Goal: Check status: Check status

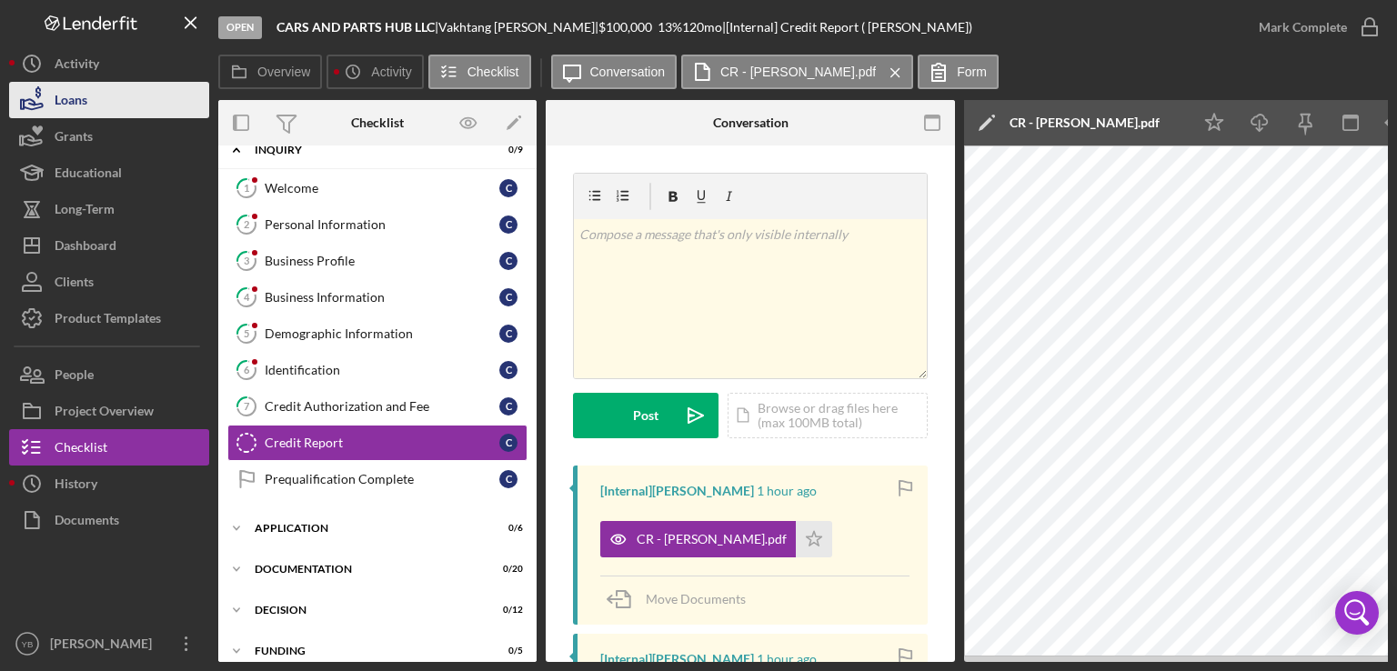
click at [94, 107] on button "Loans" at bounding box center [109, 100] width 200 height 36
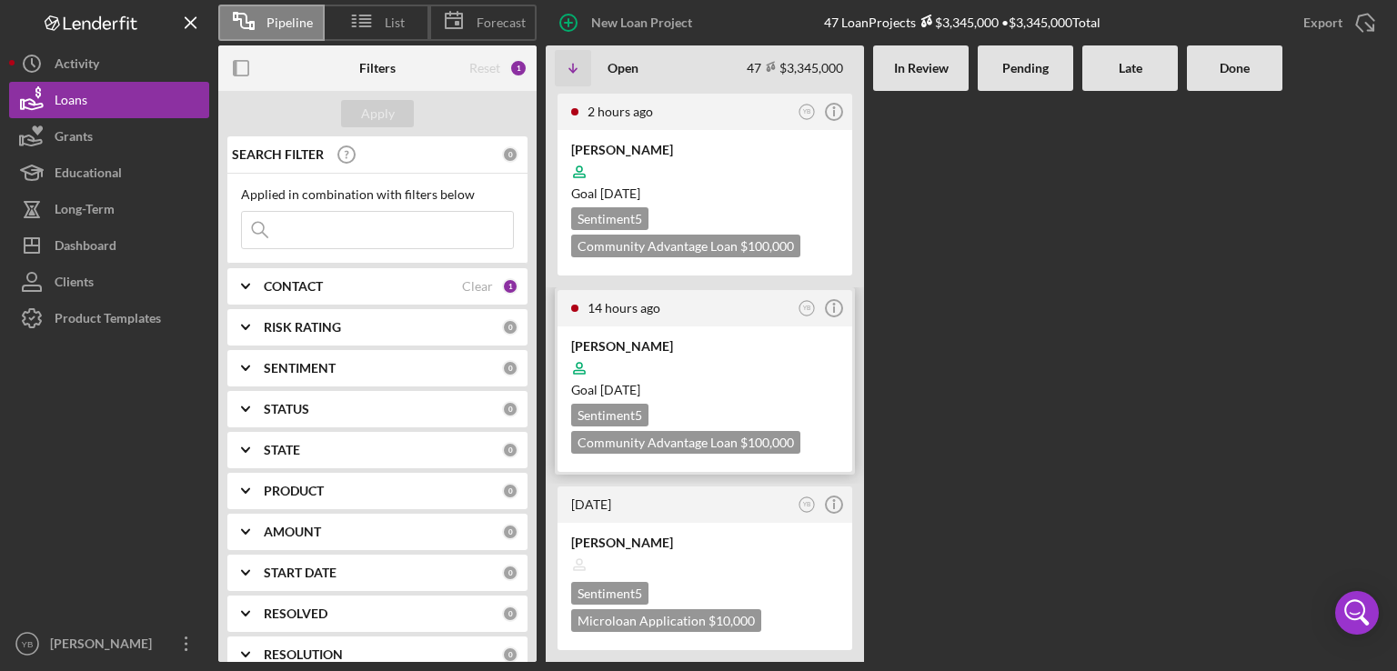
click at [695, 357] on div at bounding box center [704, 368] width 267 height 35
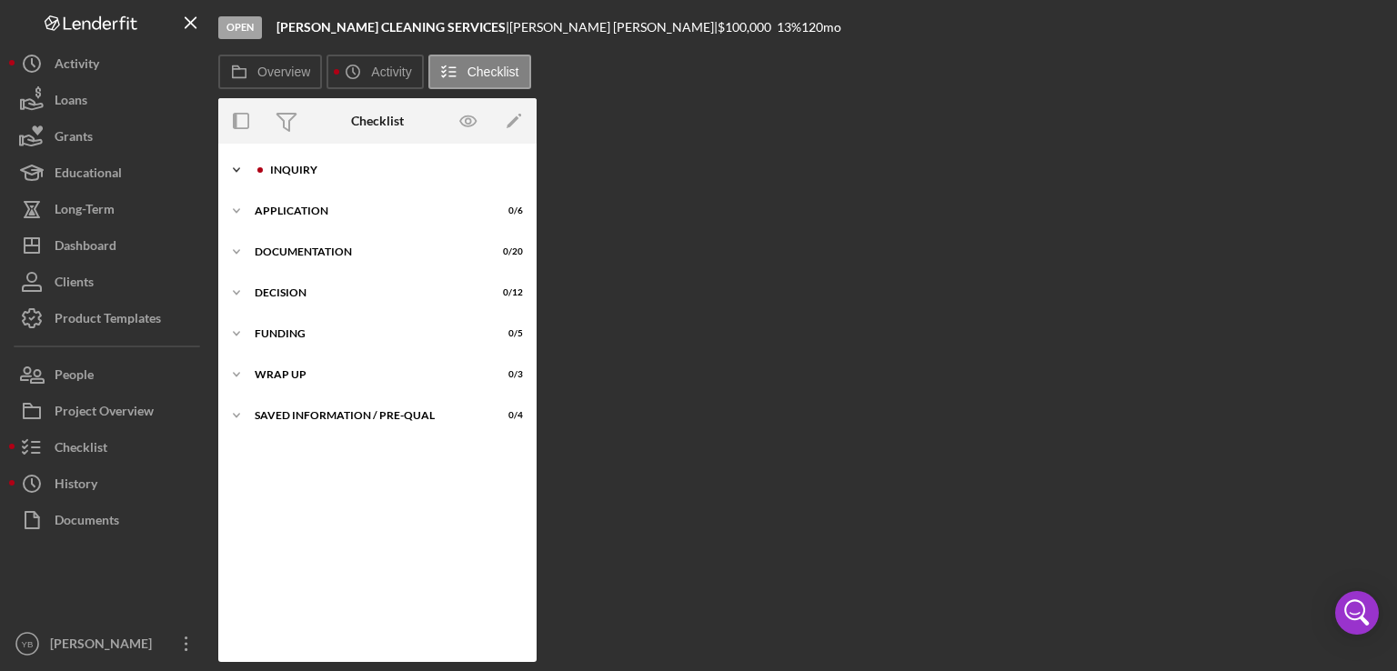
click at [319, 172] on div "Inquiry" at bounding box center [392, 170] width 244 height 11
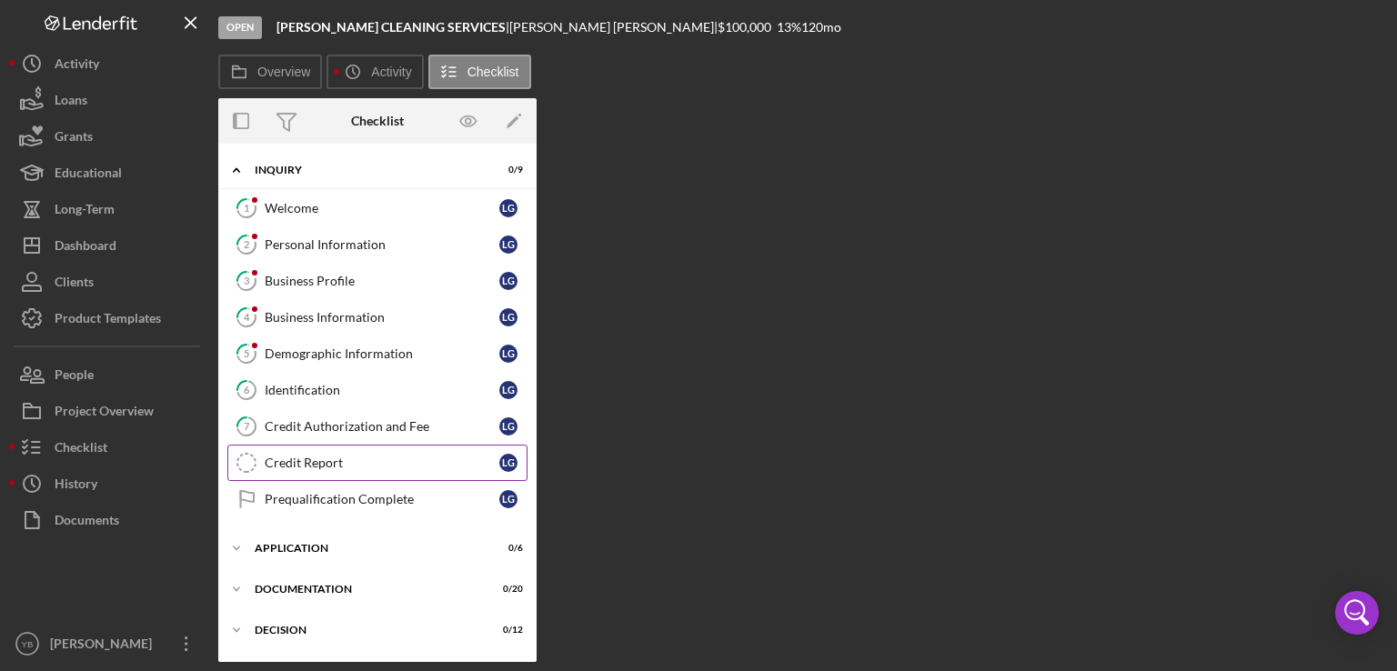
click at [296, 459] on div "Credit Report" at bounding box center [382, 463] width 235 height 15
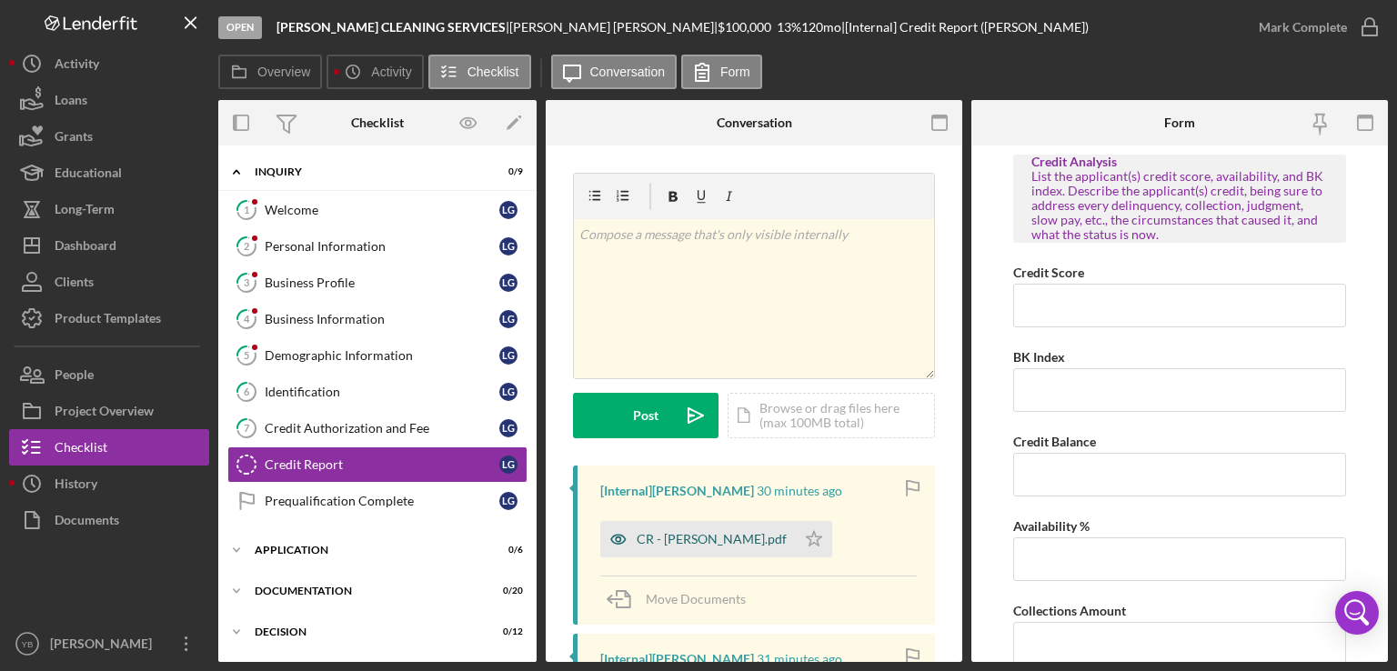
click at [664, 541] on div "CR - [PERSON_NAME].pdf" at bounding box center [712, 539] width 150 height 15
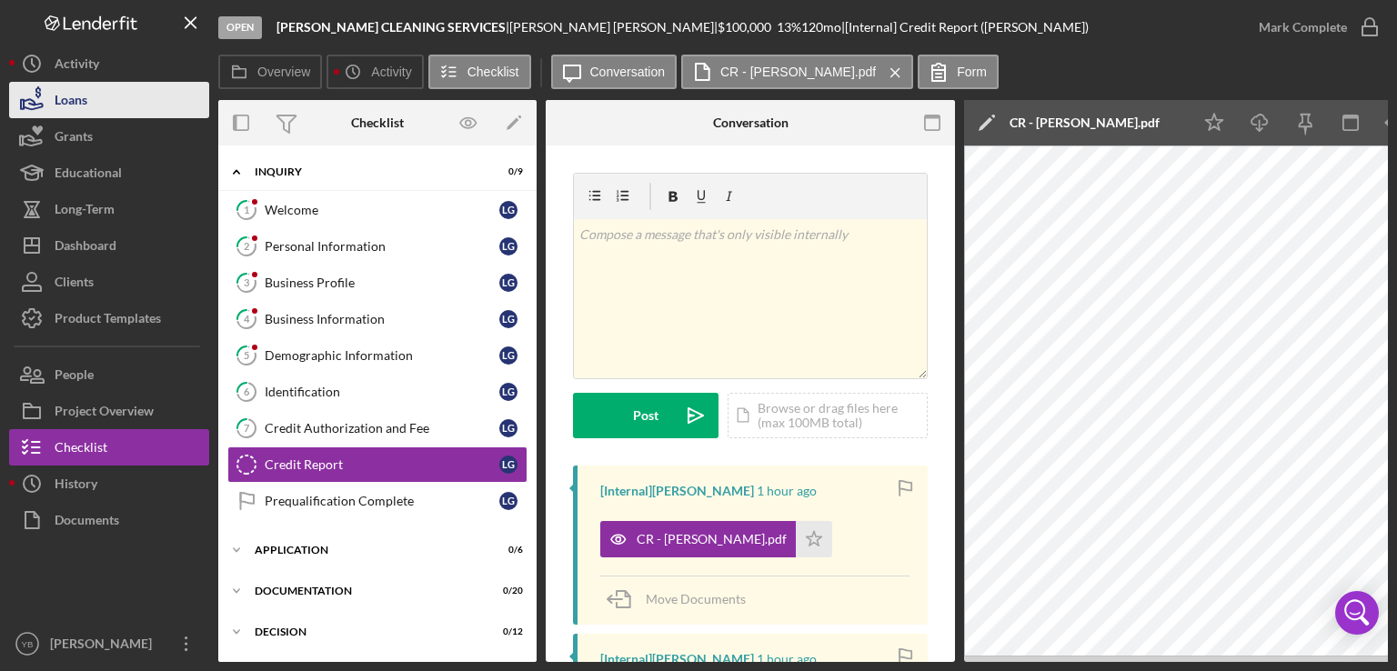
click at [91, 98] on button "Loans" at bounding box center [109, 100] width 200 height 36
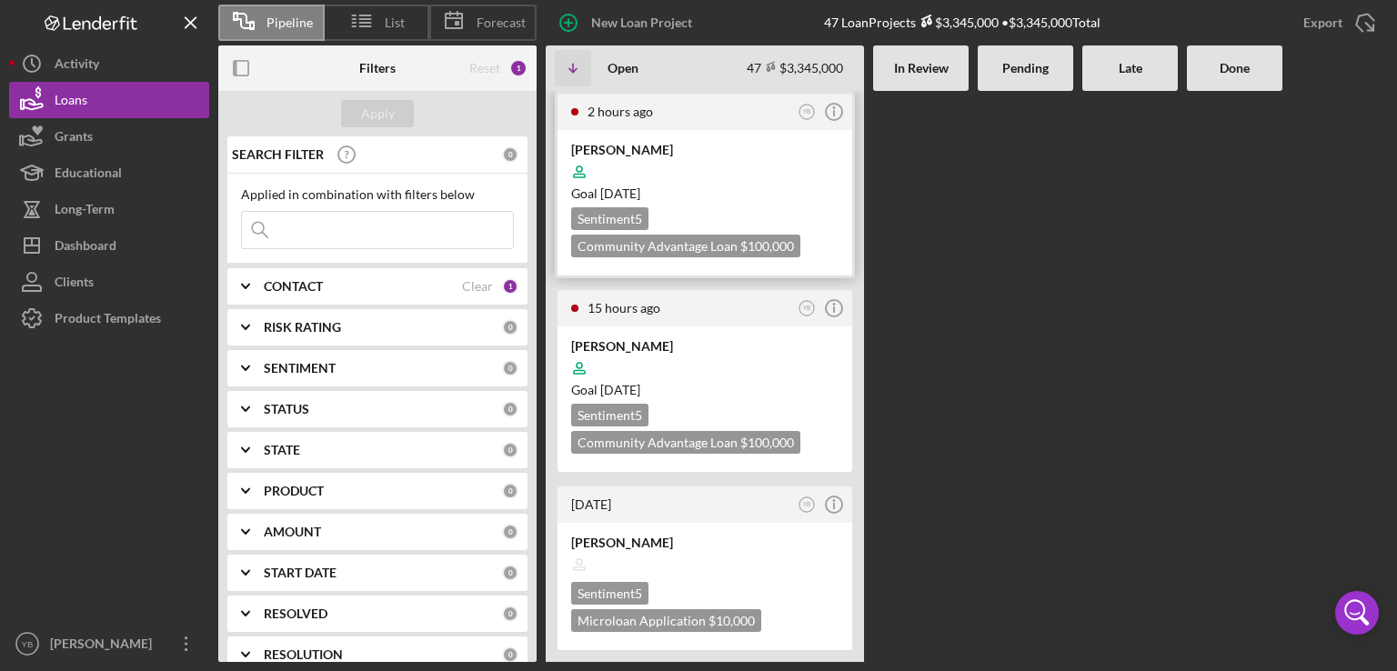
click at [740, 201] on div "Goal [DATE]" at bounding box center [704, 194] width 267 height 18
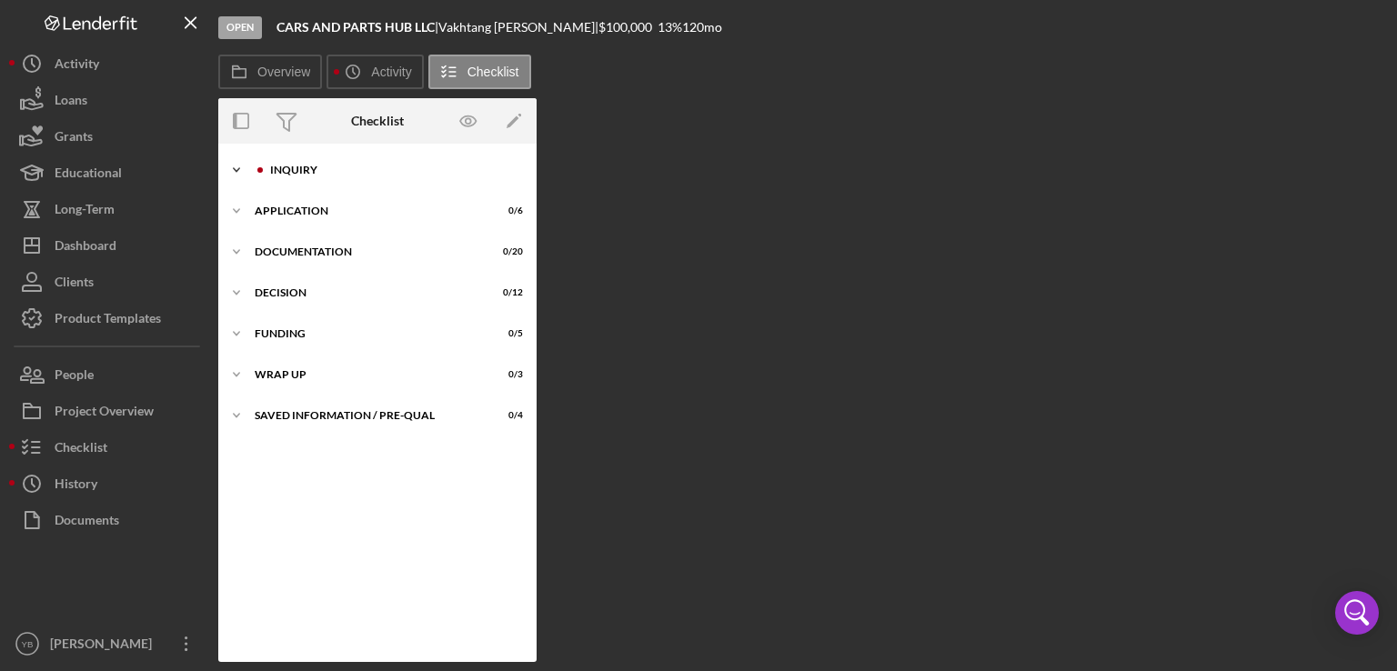
click at [287, 175] on div "Inquiry" at bounding box center [392, 170] width 244 height 11
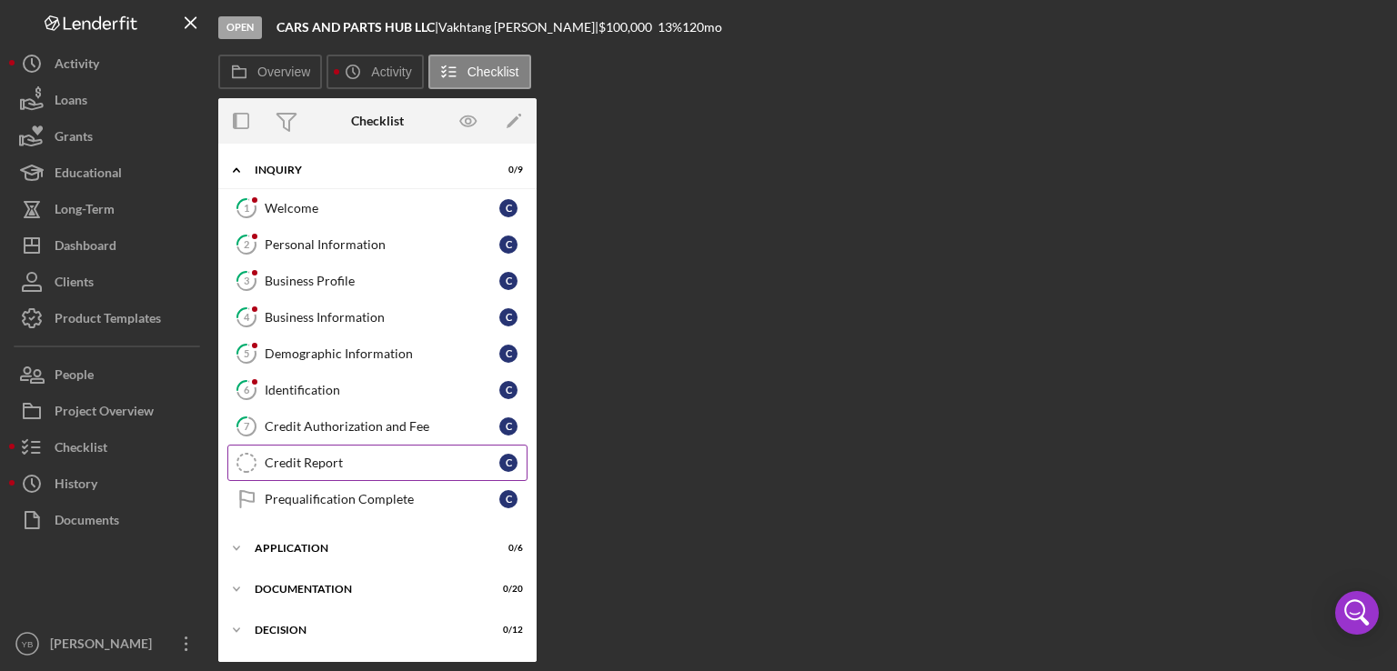
click at [307, 456] on div "Credit Report" at bounding box center [382, 463] width 235 height 15
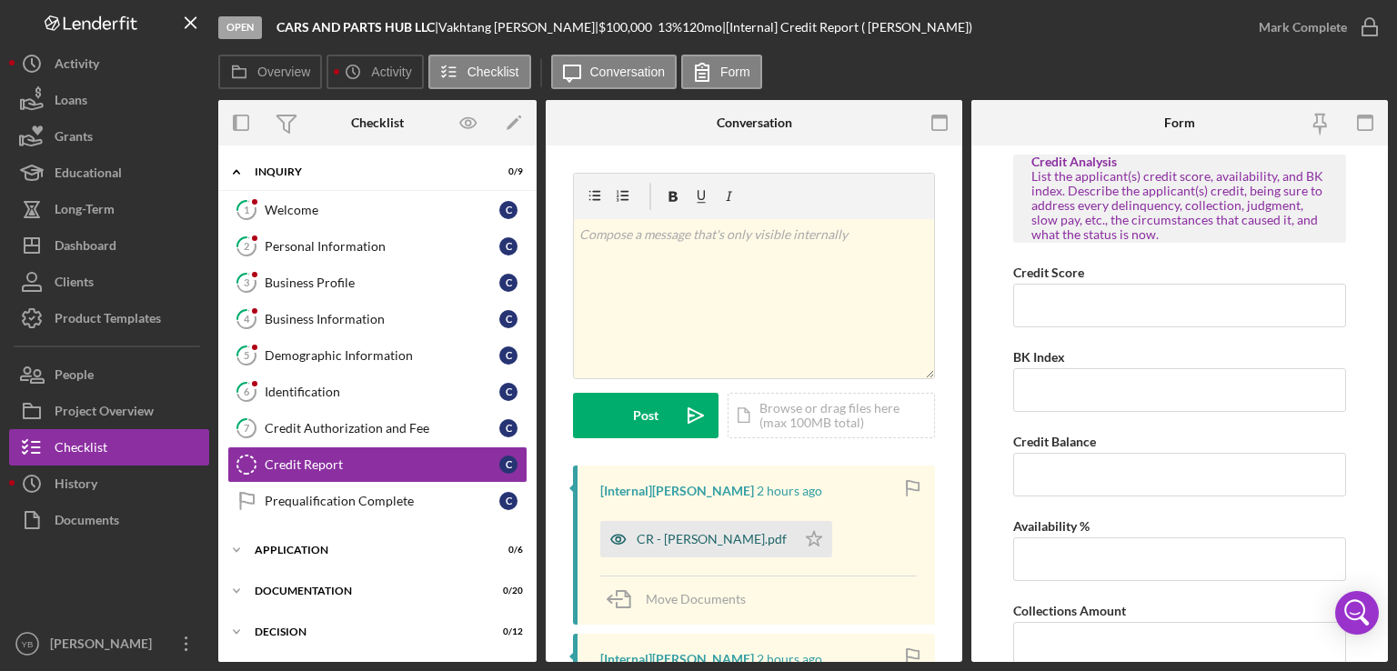
click at [691, 540] on div "CR - [PERSON_NAME].pdf" at bounding box center [712, 539] width 150 height 15
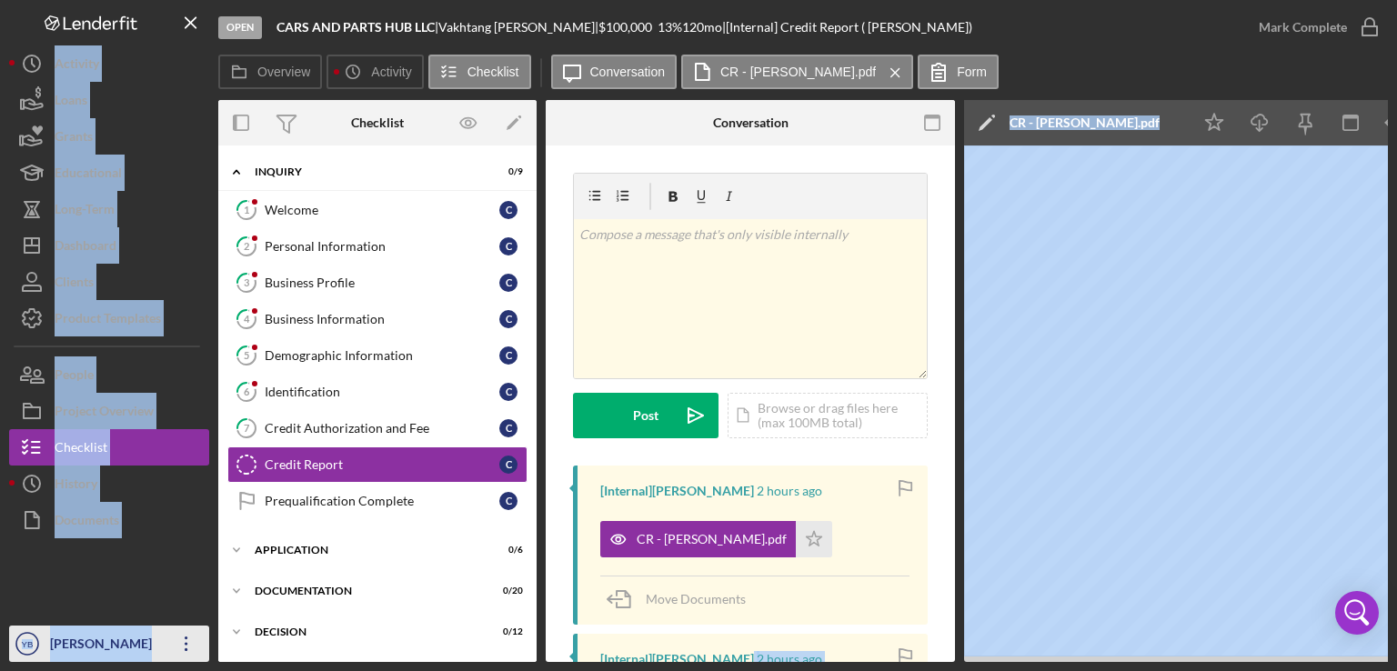
drag, startPoint x: 479, startPoint y: 661, endPoint x: 162, endPoint y: 645, distance: 317.0
click at [162, 645] on div "Open CARS AND PARTS HUB LLC | [PERSON_NAME] | $100,000 $100,000 13 % 120 mo | […" at bounding box center [698, 331] width 1379 height 662
click at [295, 546] on div "Application" at bounding box center [384, 550] width 259 height 11
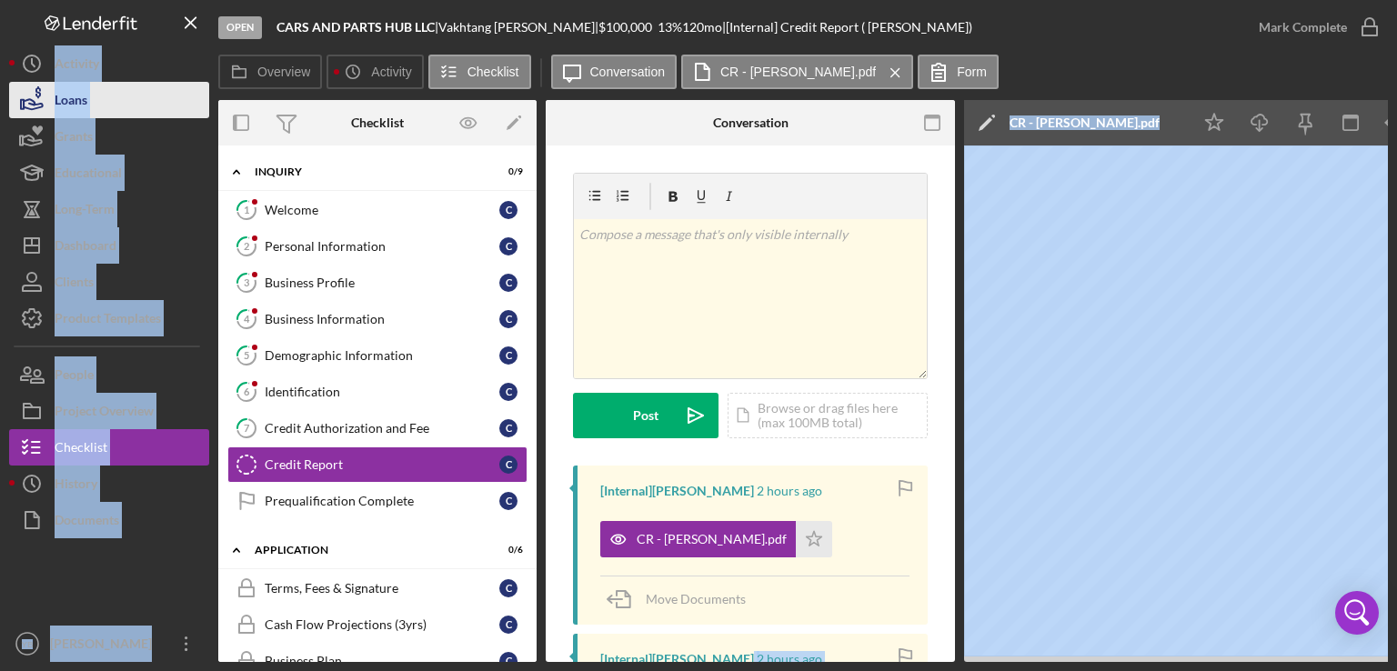
click at [95, 94] on button "Loans" at bounding box center [109, 100] width 200 height 36
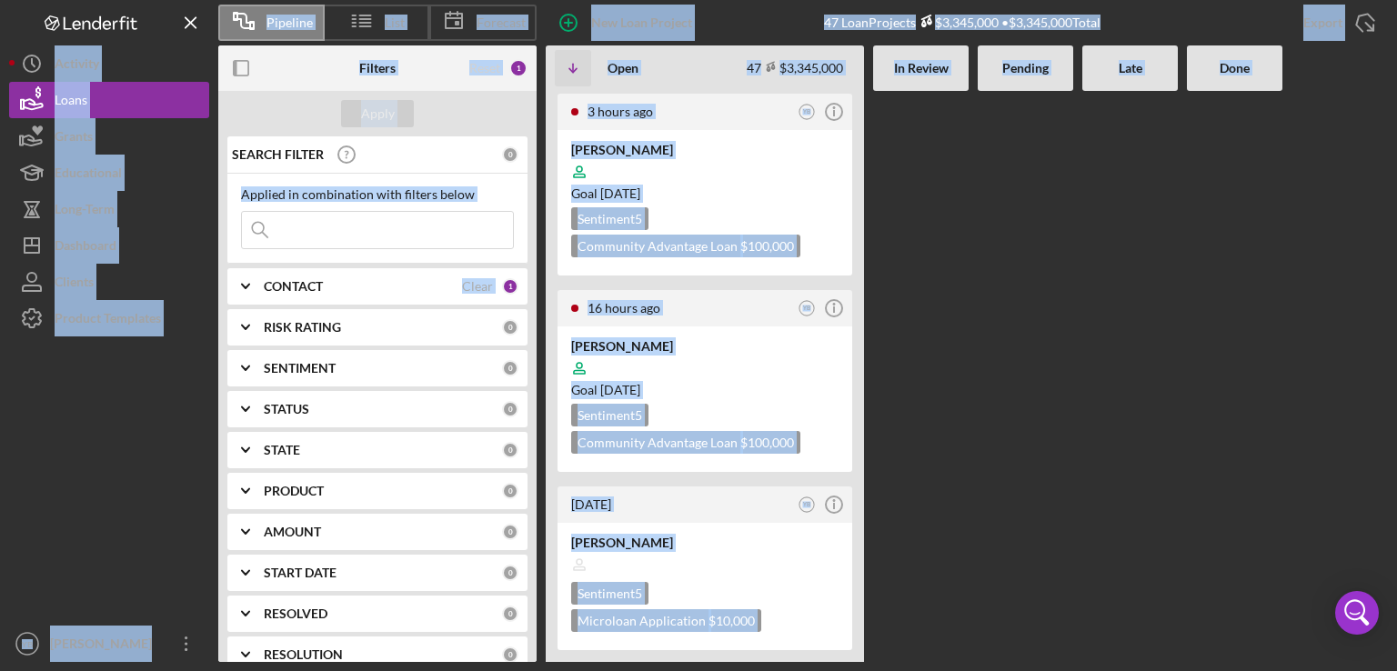
click at [376, 279] on div "CONTACT" at bounding box center [363, 286] width 198 height 15
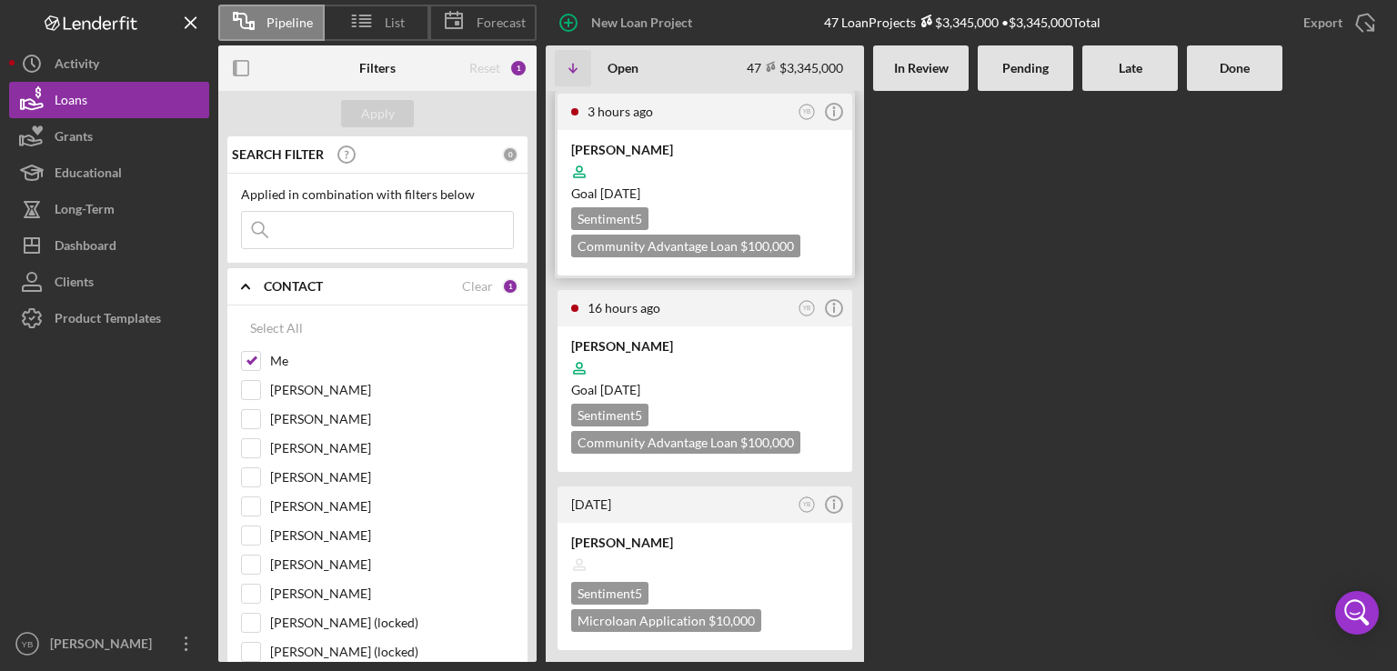
click at [743, 192] on div "Goal [DATE]" at bounding box center [704, 194] width 267 height 18
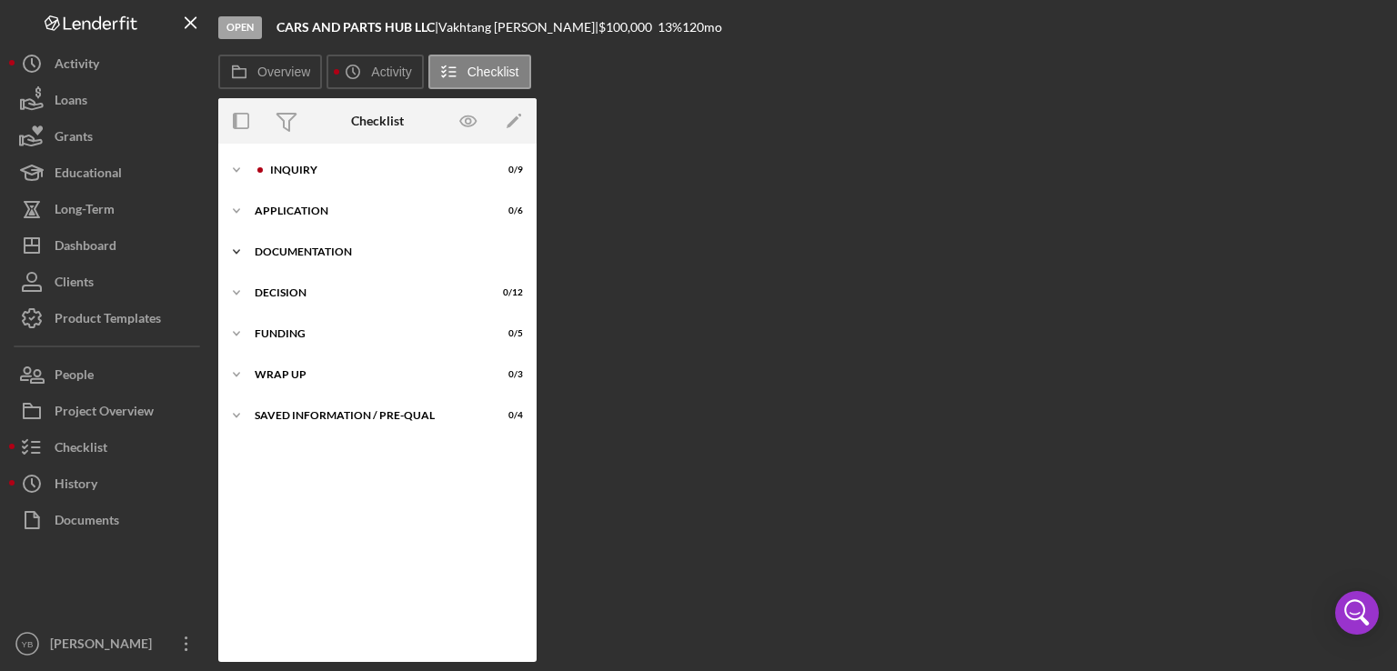
click at [301, 256] on div "Documentation" at bounding box center [384, 252] width 259 height 11
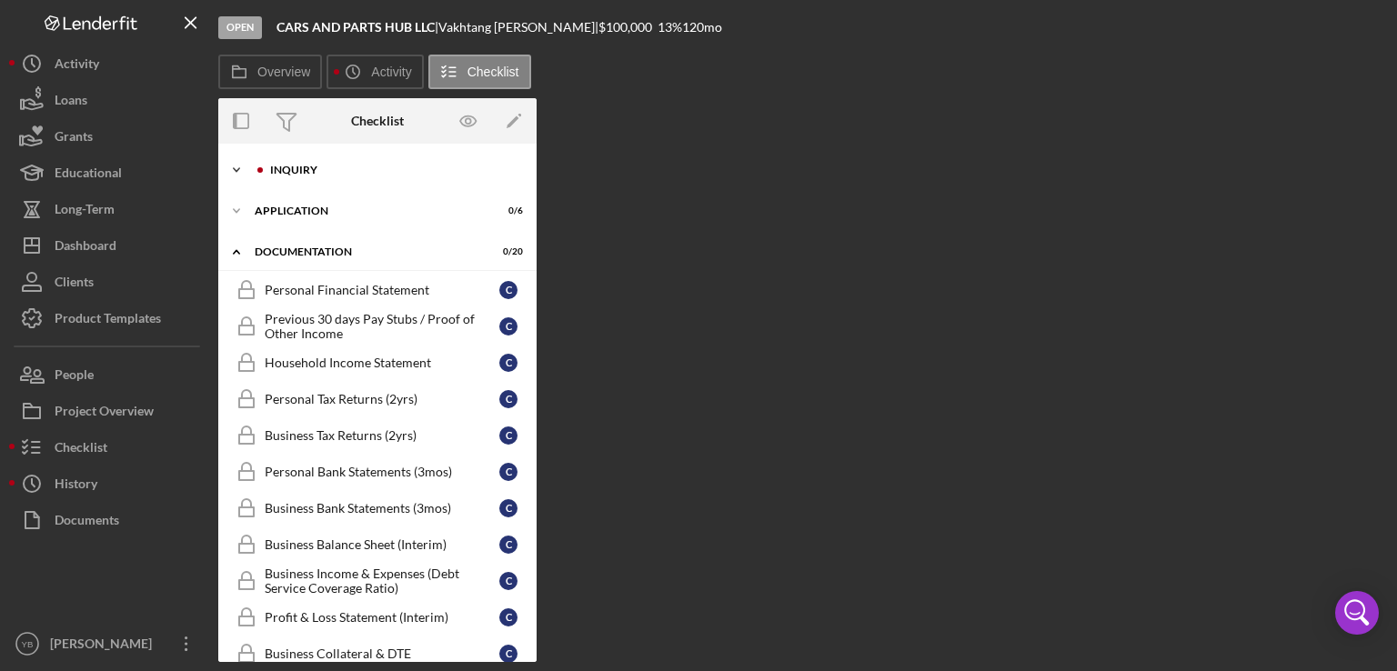
drag, startPoint x: 540, startPoint y: 326, endPoint x: 297, endPoint y: 167, distance: 289.9
click at [297, 167] on div "Overview Internal Workflow Stage Open Icon/Dropdown Arrow Archive (can unarchiv…" at bounding box center [803, 380] width 1170 height 564
click at [297, 167] on div "Inquiry" at bounding box center [392, 170] width 244 height 11
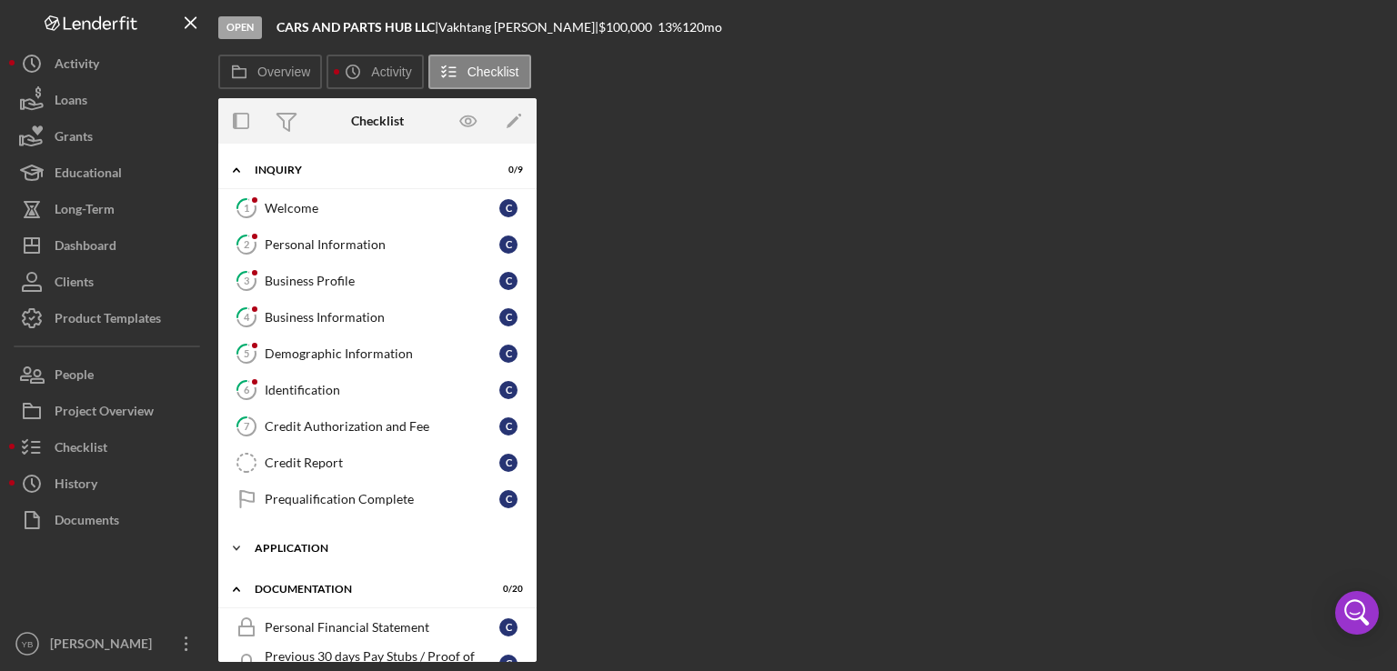
click at [304, 549] on div "Application" at bounding box center [384, 548] width 259 height 11
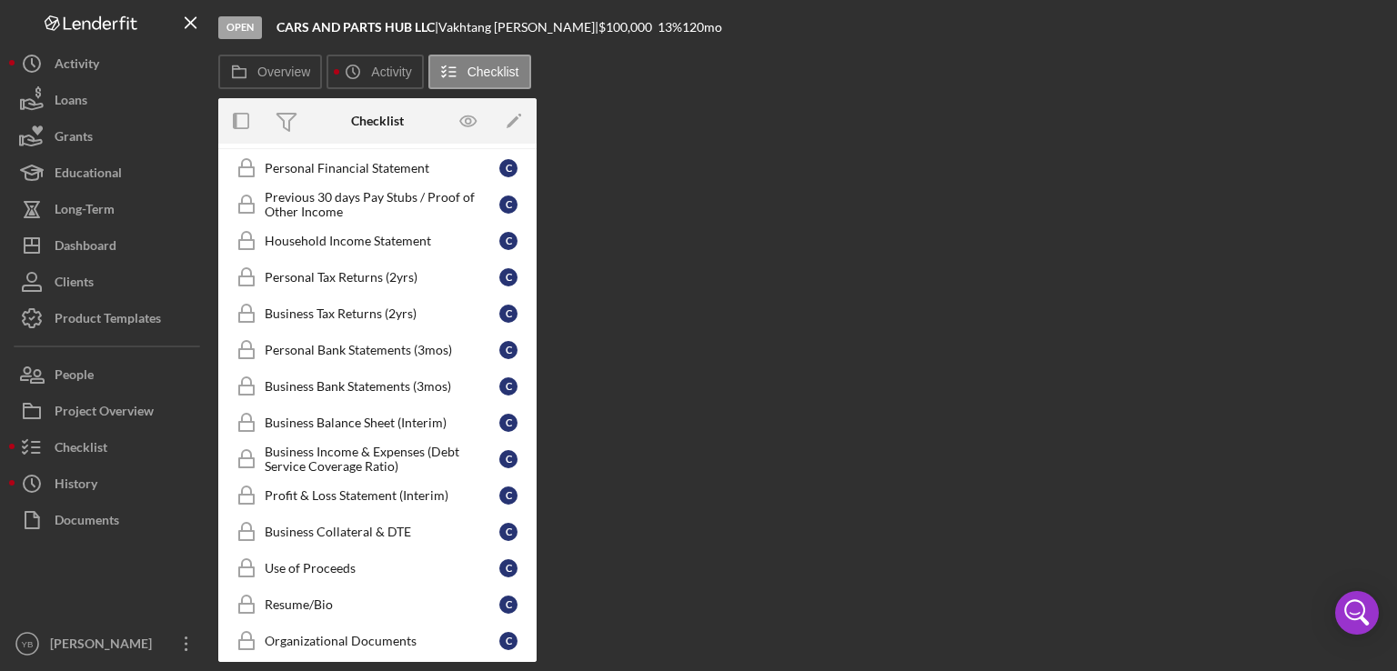
scroll to position [701, 0]
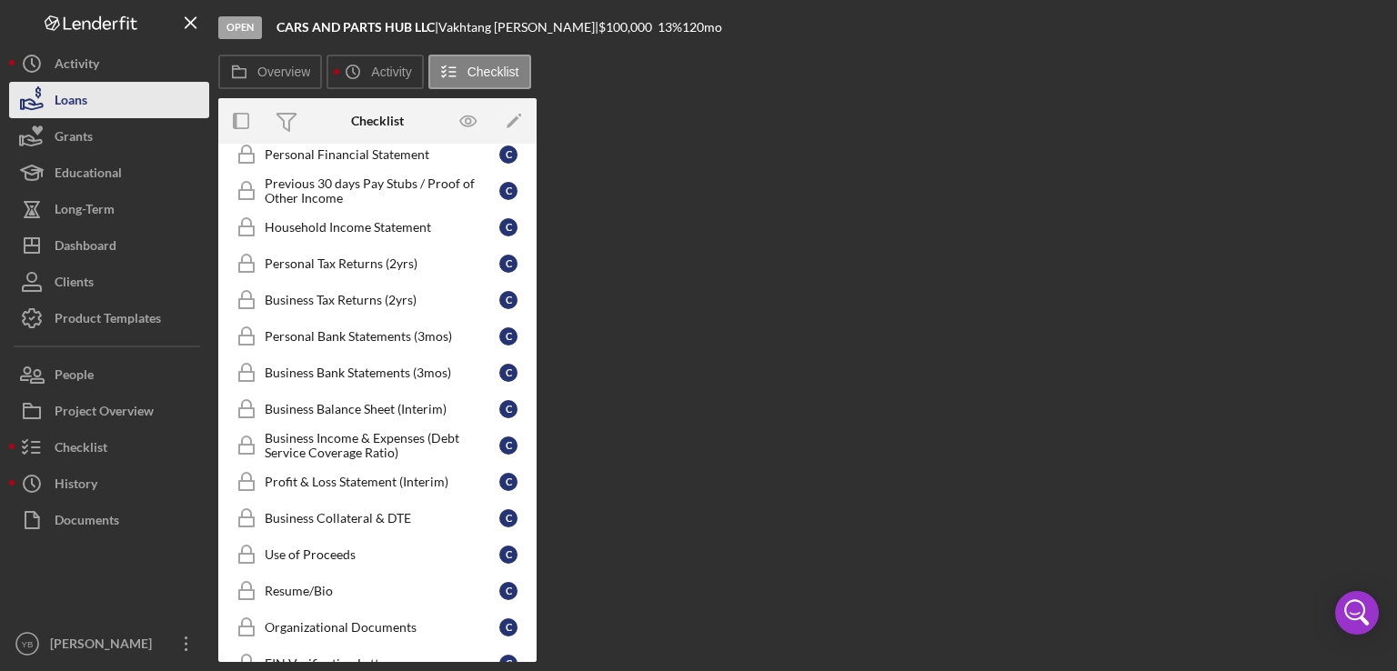
click at [91, 104] on button "Loans" at bounding box center [109, 100] width 200 height 36
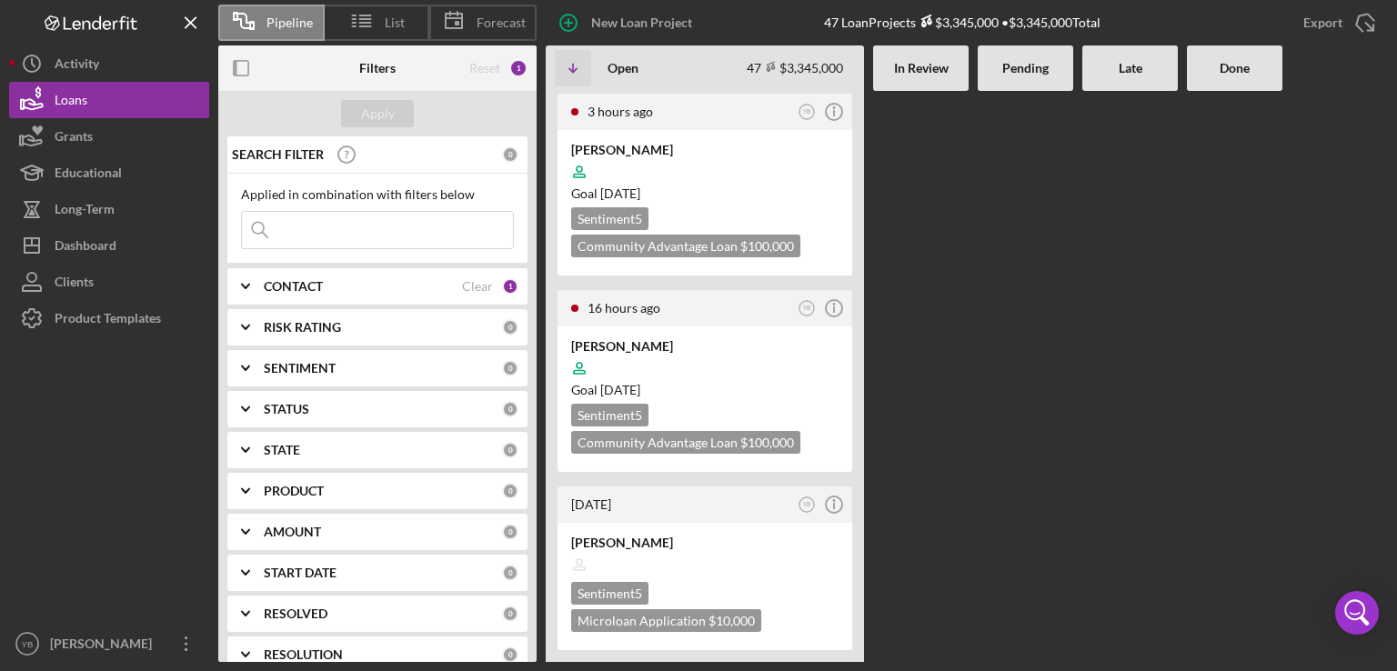
click at [928, 327] on Review at bounding box center [921, 376] width 96 height 571
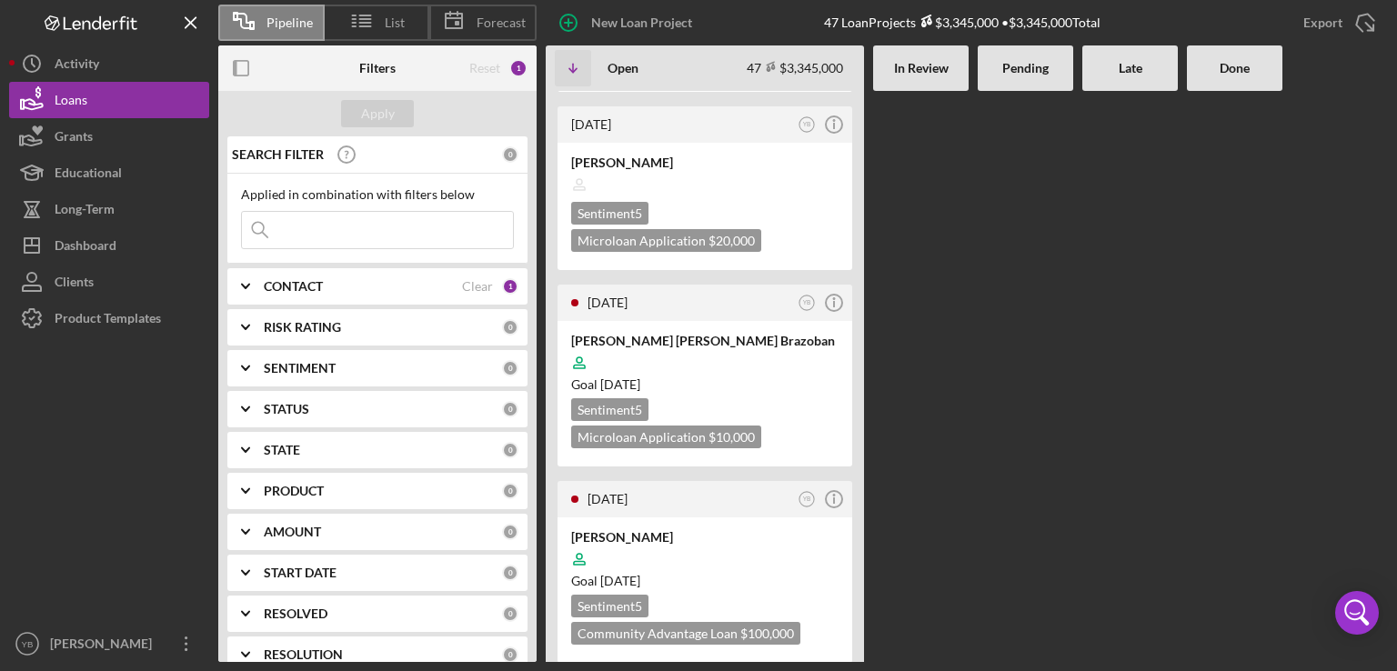
scroll to position [2839, 0]
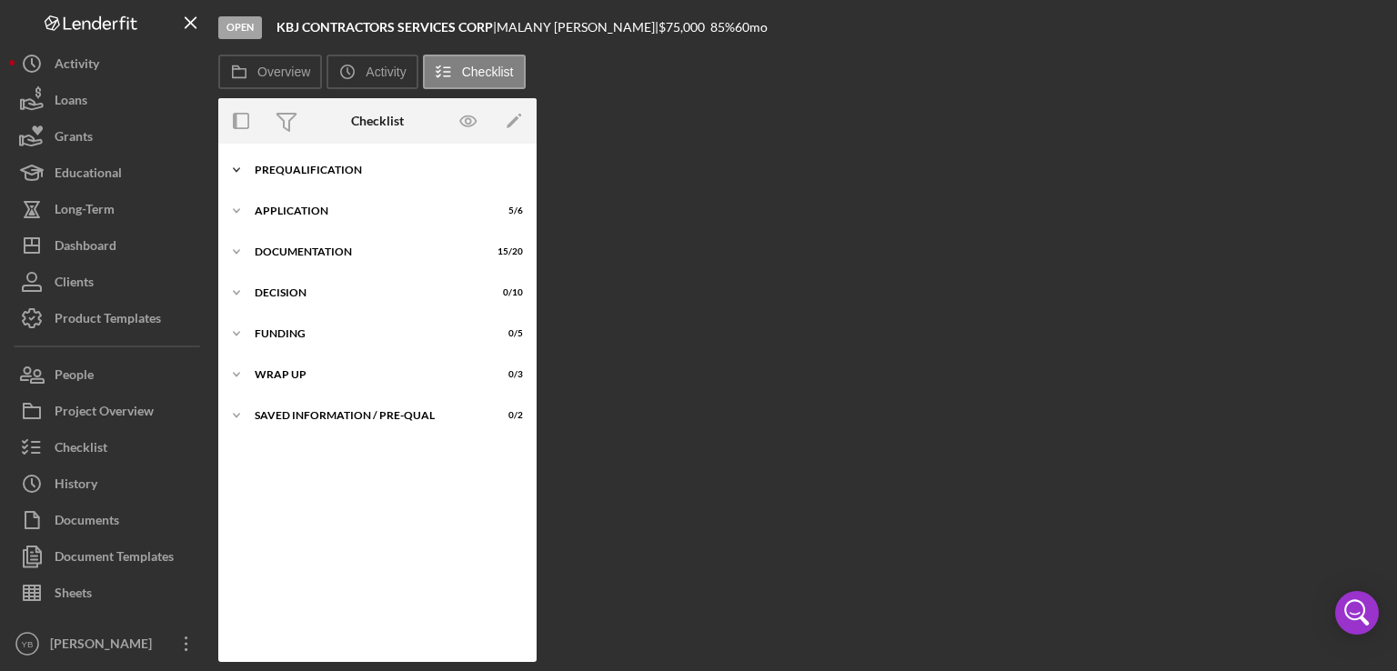
click at [336, 161] on div "Icon/Expander Prequalification 7 / 9" at bounding box center [377, 170] width 318 height 36
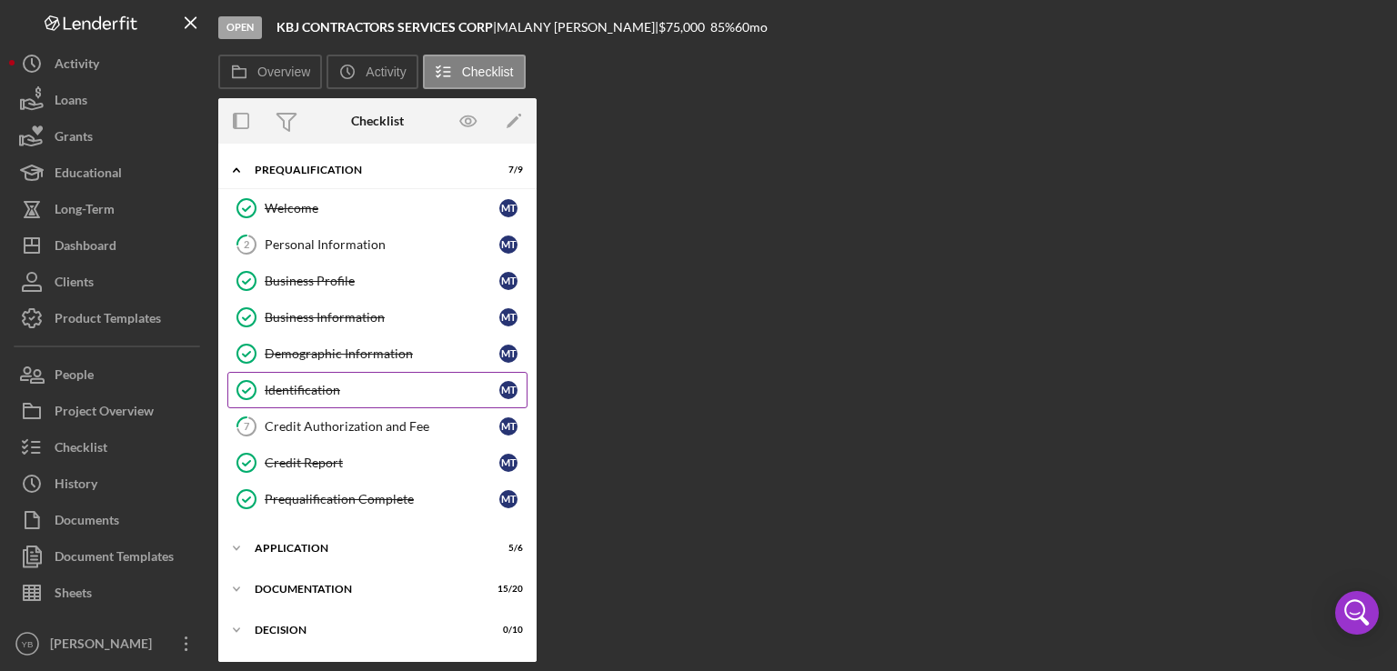
click at [316, 391] on div "Identification" at bounding box center [382, 390] width 235 height 15
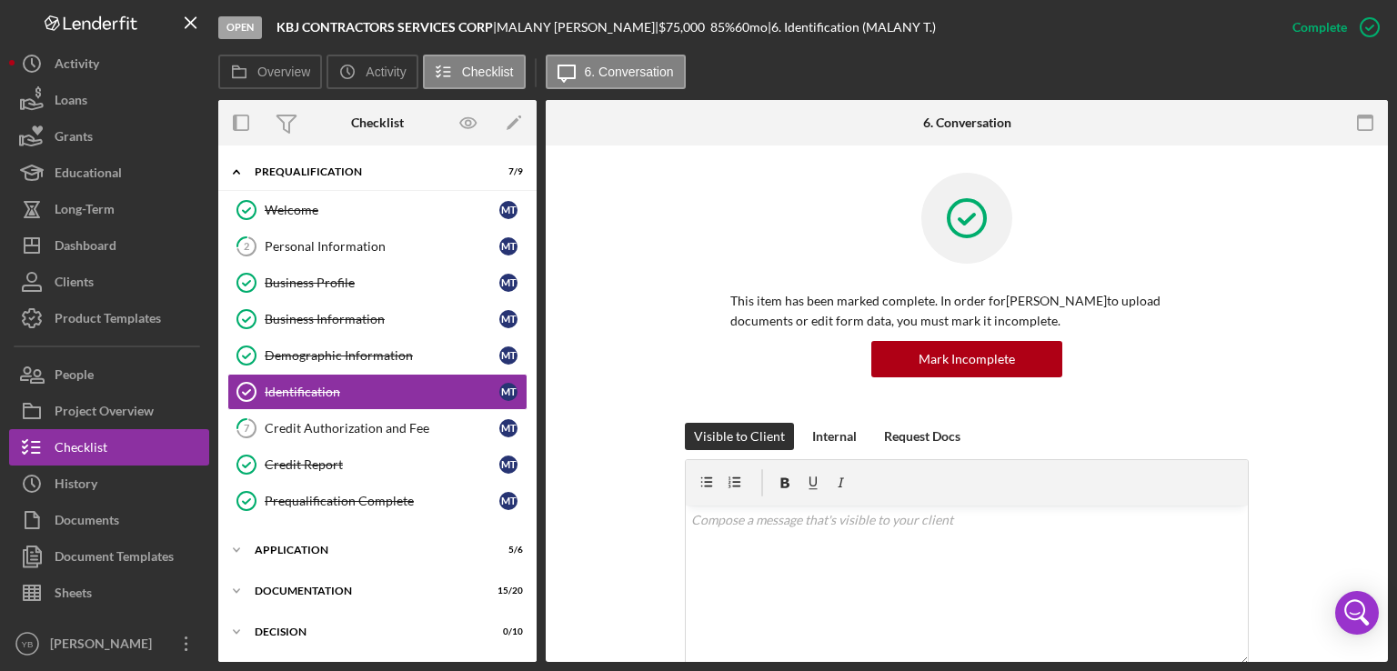
click at [1350, 303] on div "This item has been marked complete. In order for [PERSON_NAME] to upload docume…" at bounding box center [967, 298] width 788 height 250
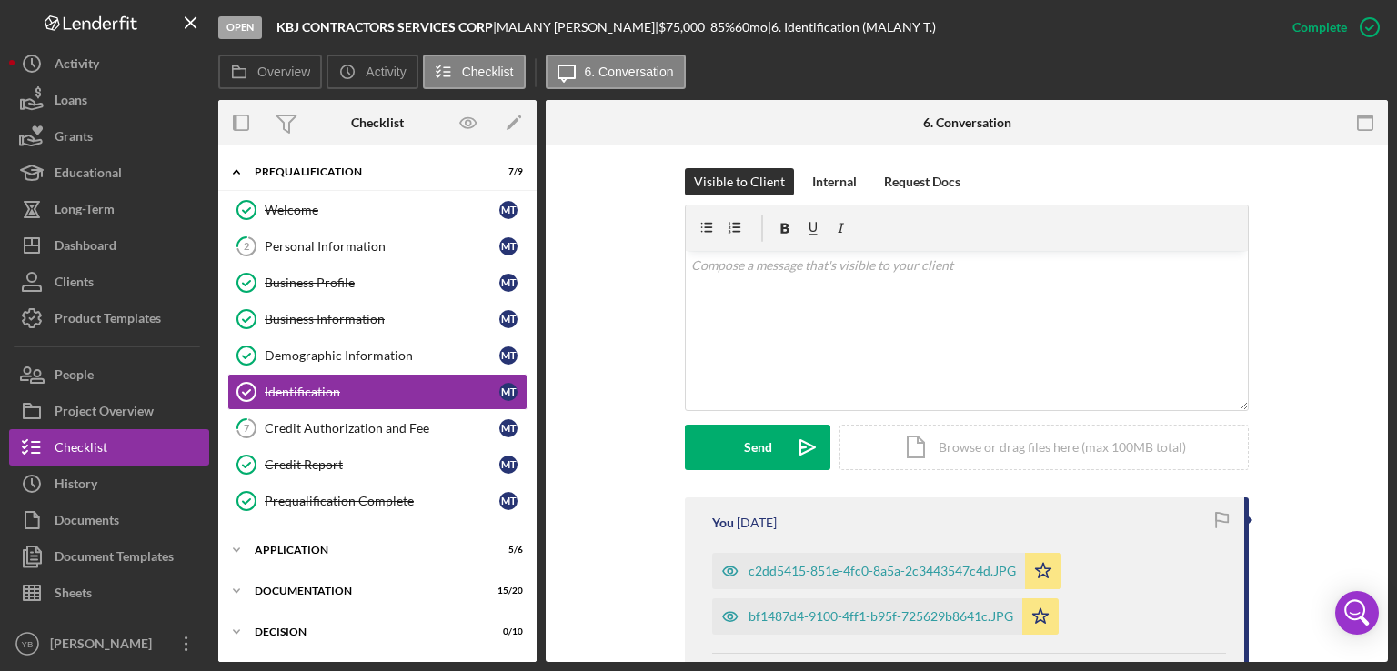
scroll to position [400, 0]
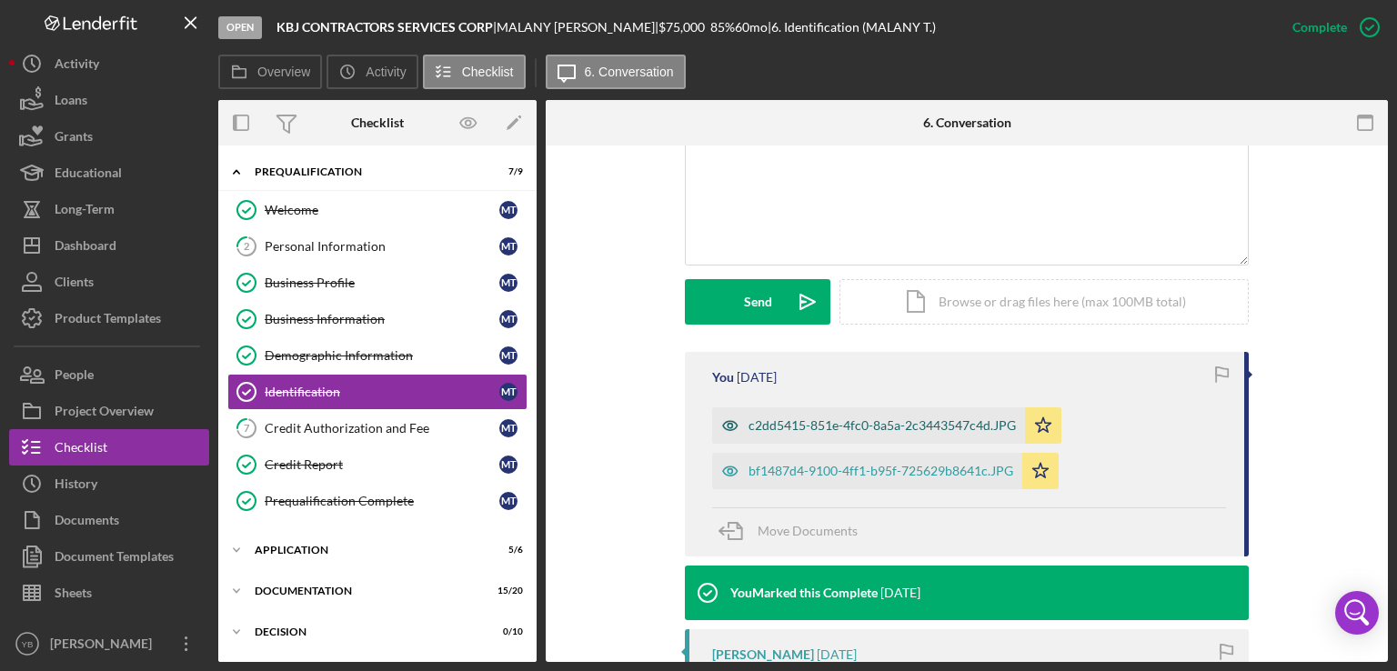
click at [883, 429] on div "c2dd5415-851e-4fc0-8a5a-2c3443547c4d.JPG" at bounding box center [882, 426] width 267 height 15
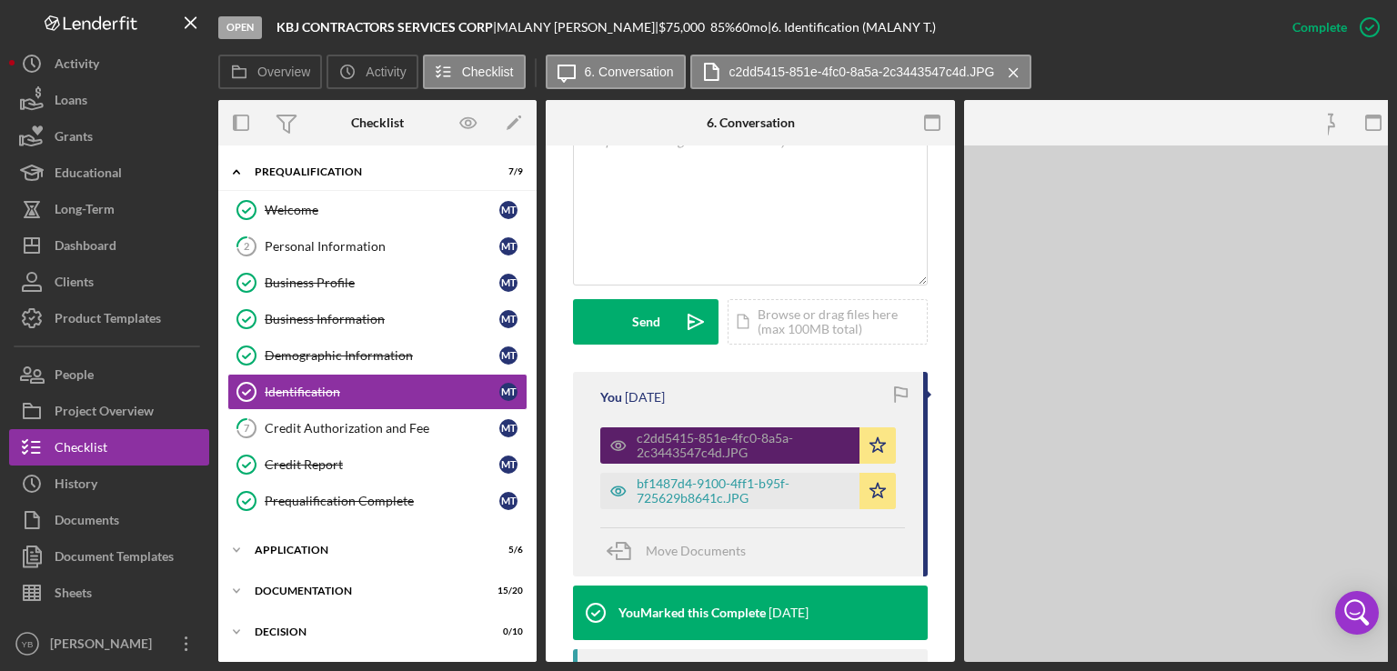
scroll to position [420, 0]
